Goal: Task Accomplishment & Management: Manage account settings

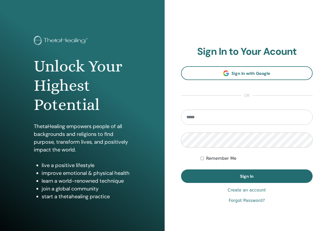
click at [195, 111] on input "email" at bounding box center [247, 117] width 132 height 15
type input "**********"
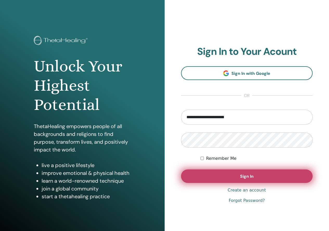
click at [263, 178] on button "Sign In" at bounding box center [247, 177] width 132 height 14
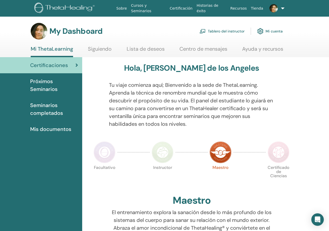
click at [218, 28] on link "Tablero del instructor" at bounding box center [221, 30] width 45 height 11
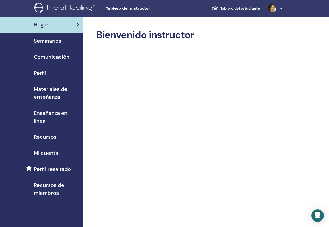
click at [62, 166] on span "Perfil resaltado" at bounding box center [52, 169] width 37 height 8
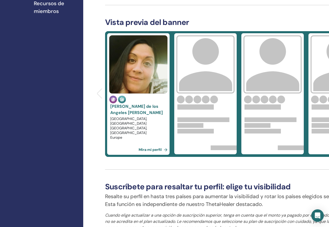
scroll to position [156, 0]
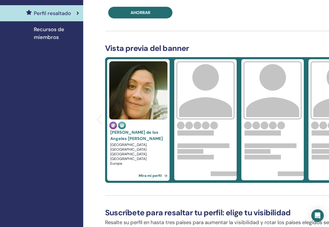
click at [148, 175] on link "Mira mi perfil" at bounding box center [154, 176] width 31 height 10
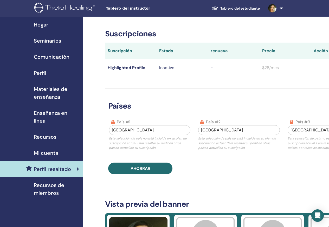
click at [37, 37] on span "Seminarios" at bounding box center [47, 41] width 27 height 8
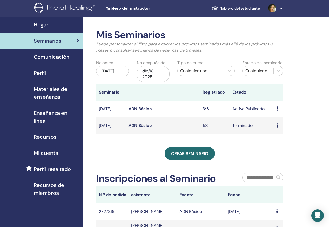
click at [43, 58] on span "Comunicación" at bounding box center [52, 57] width 36 height 8
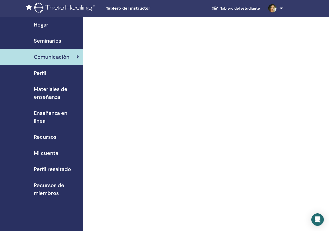
click at [35, 71] on span "Perfil" at bounding box center [40, 73] width 12 height 8
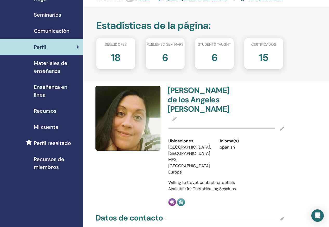
scroll to position [78, 0]
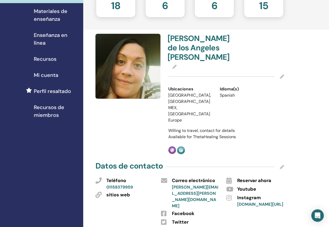
click at [281, 78] on icon at bounding box center [282, 77] width 4 height 4
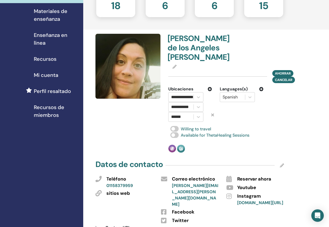
click at [211, 89] on icon at bounding box center [210, 89] width 4 height 4
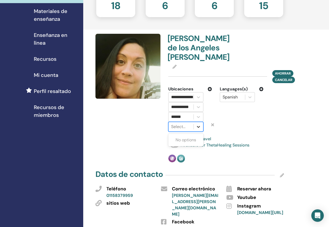
click at [198, 127] on icon at bounding box center [198, 126] width 5 height 5
type input "**"
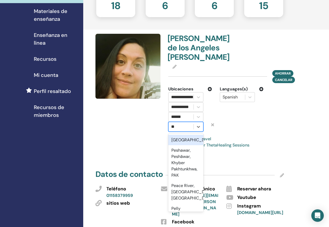
click at [179, 140] on div "[GEOGRAPHIC_DATA]" at bounding box center [185, 140] width 35 height 10
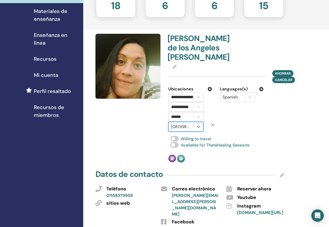
click at [222, 132] on div "**********" at bounding box center [226, 98] width 122 height 129
click at [212, 89] on icon at bounding box center [210, 89] width 4 height 4
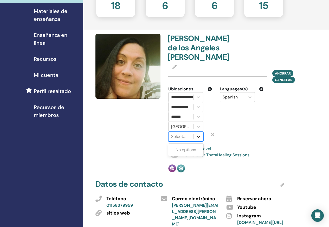
click at [200, 136] on icon at bounding box center [198, 136] width 5 height 5
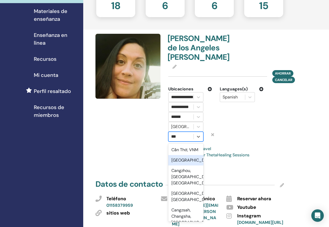
type input "***"
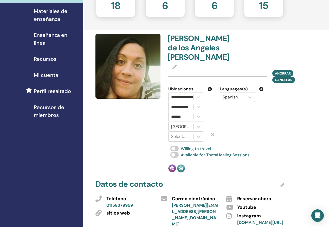
click at [145, 163] on div at bounding box center [128, 103] width 73 height 139
click at [282, 71] on span "Ahorrar" at bounding box center [283, 72] width 16 height 5
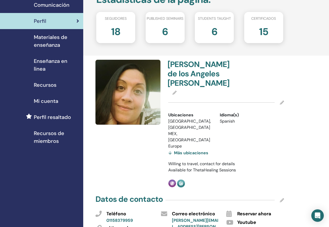
scroll to position [0, 0]
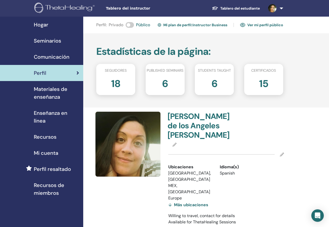
click at [194, 24] on link "Mi plan de perfil : Instructor Business" at bounding box center [193, 25] width 70 height 8
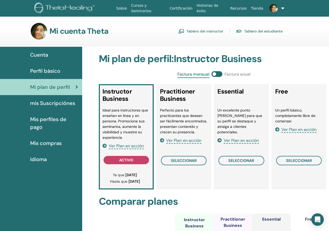
click at [206, 29] on link "Tablero del instructor" at bounding box center [200, 31] width 45 height 8
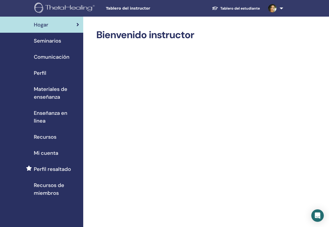
click at [282, 7] on link at bounding box center [274, 8] width 21 height 17
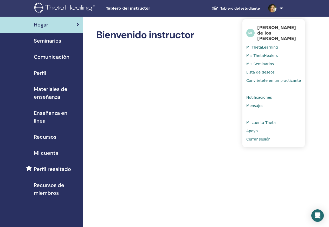
click at [262, 137] on span "Cerrar sesión" at bounding box center [258, 139] width 24 height 5
